Goal: Task Accomplishment & Management: Manage account settings

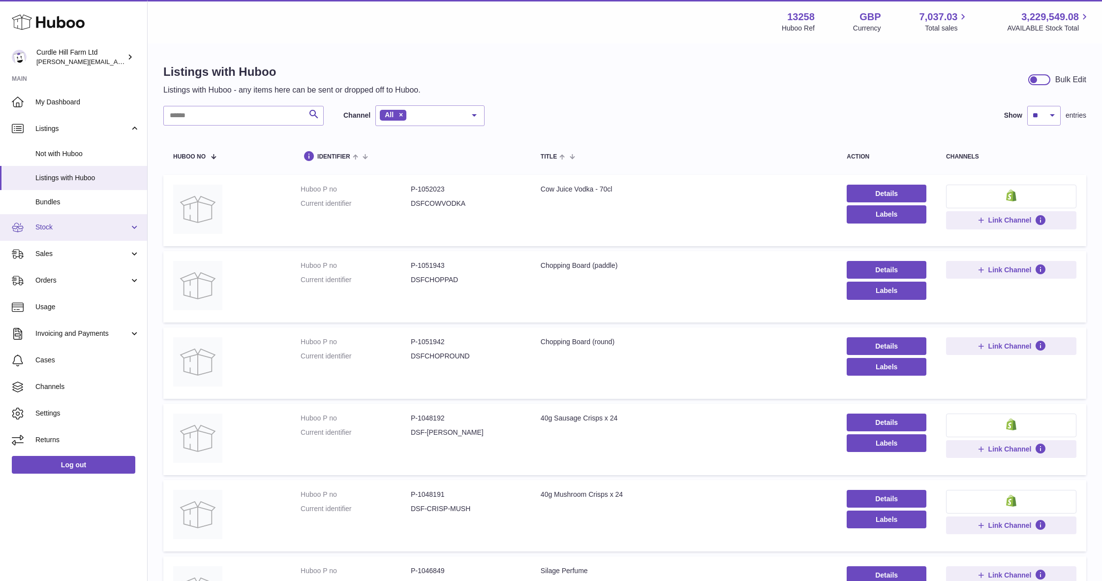
click at [62, 224] on span "Stock" at bounding box center [82, 226] width 94 height 9
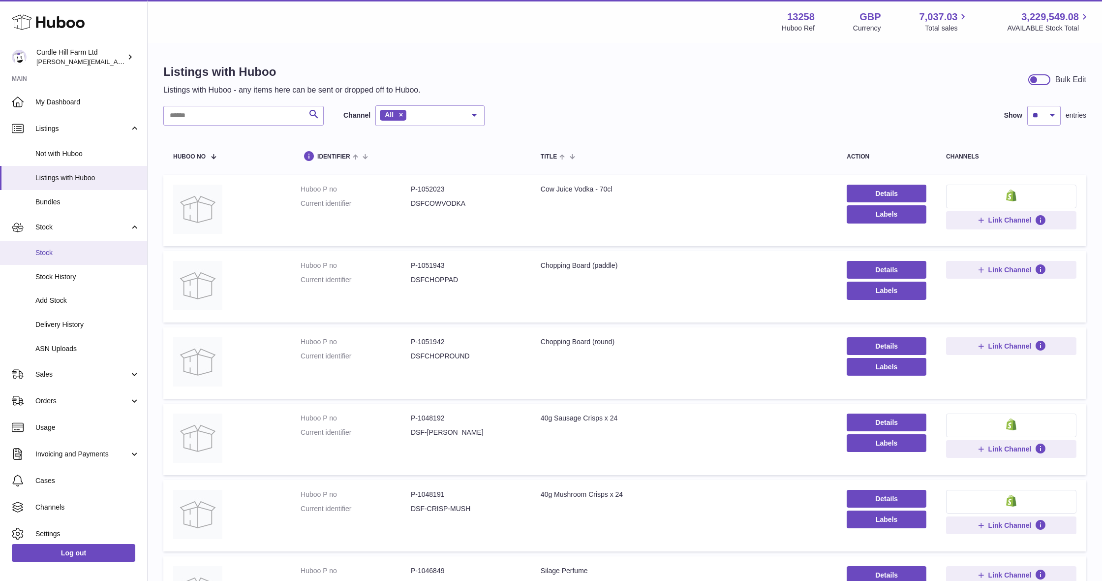
click at [69, 255] on link "Stock" at bounding box center [73, 253] width 147 height 24
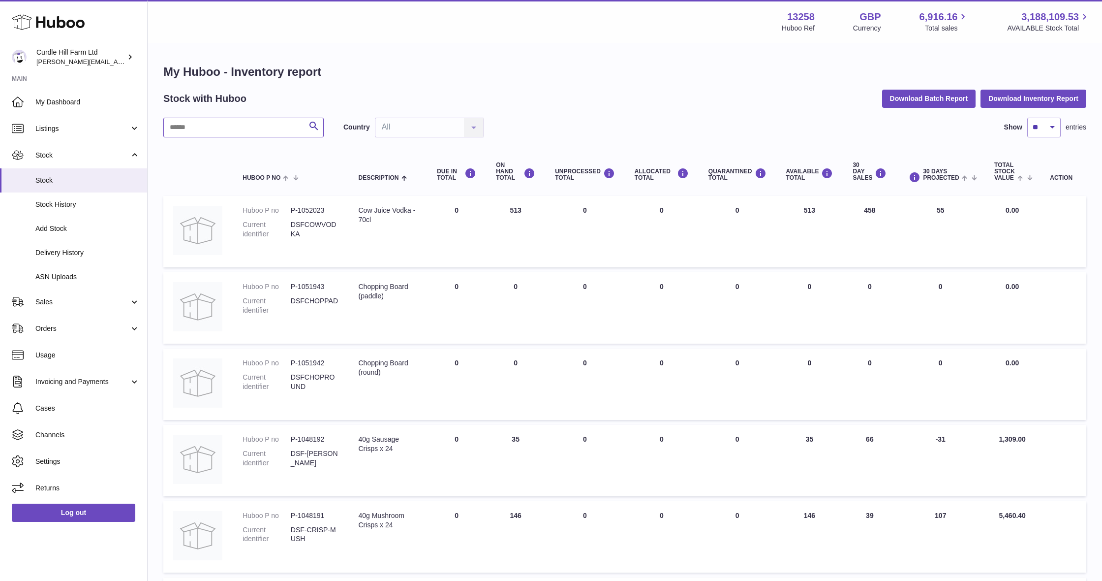
click at [231, 127] on input "text" at bounding box center [243, 128] width 160 height 20
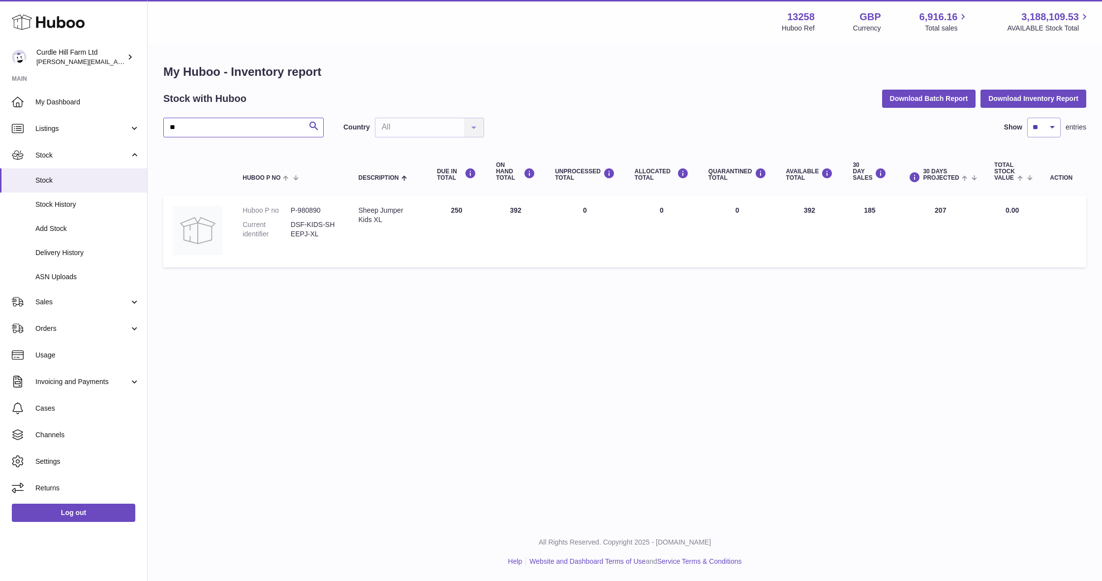
type input "*"
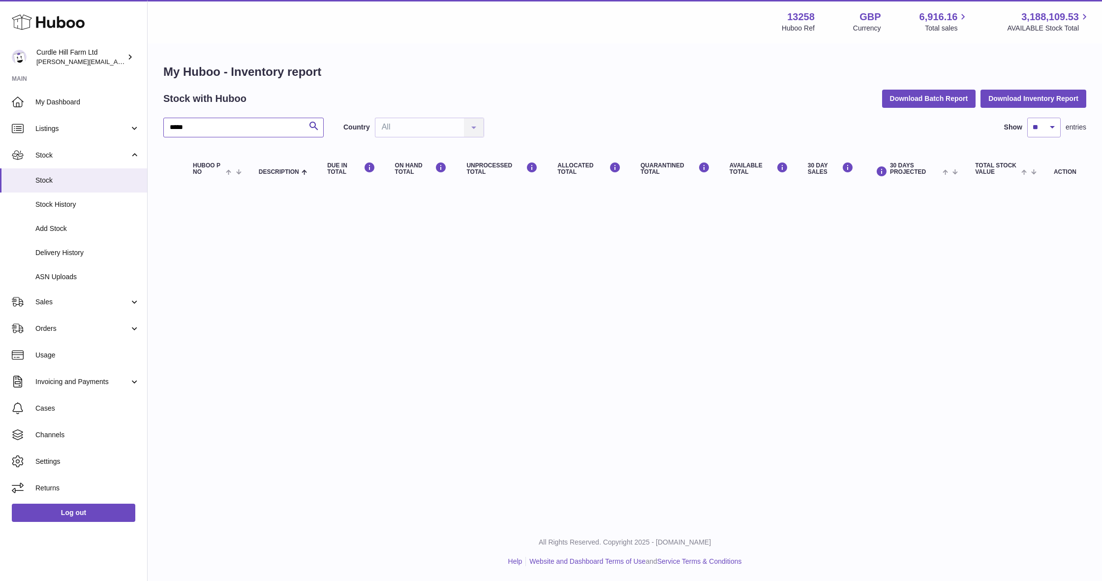
type input "****"
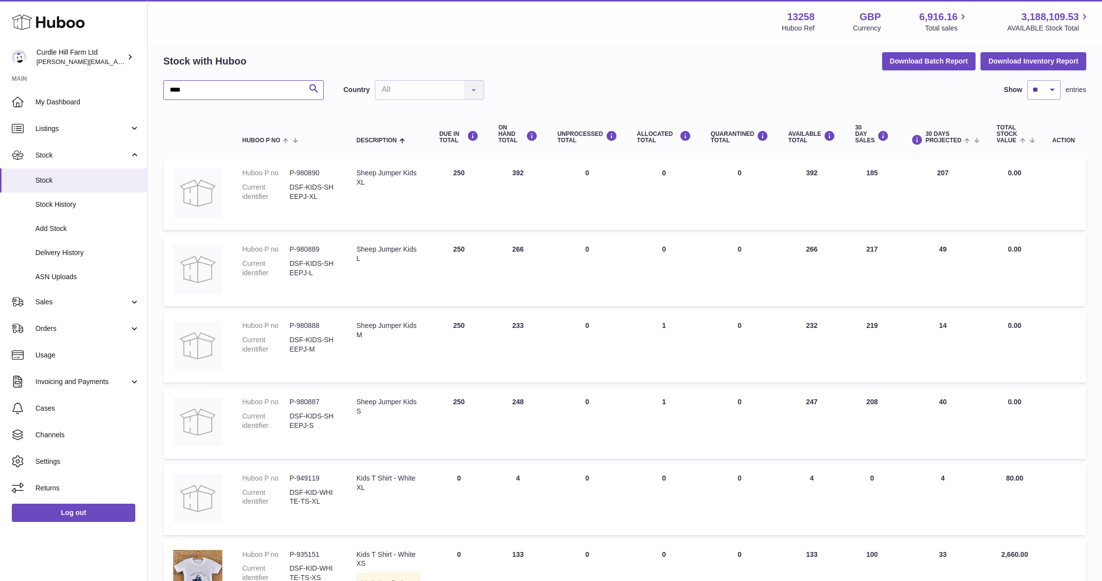
scroll to position [39, 0]
